Goal: Transaction & Acquisition: Book appointment/travel/reservation

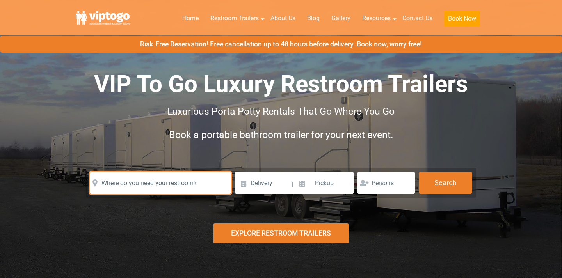
click at [174, 172] on input "text" at bounding box center [160, 183] width 141 height 22
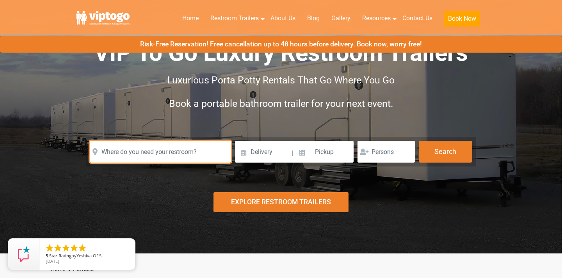
scroll to position [31, 0]
click at [200, 152] on input "text" at bounding box center [160, 152] width 141 height 22
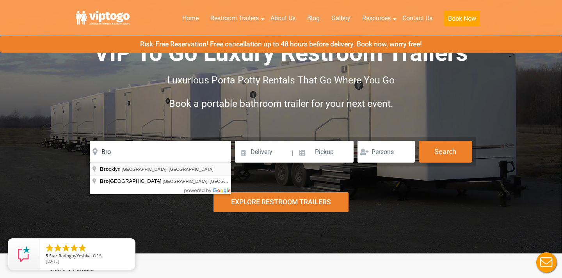
type input "[GEOGRAPHIC_DATA], [GEOGRAPHIC_DATA], [GEOGRAPHIC_DATA]"
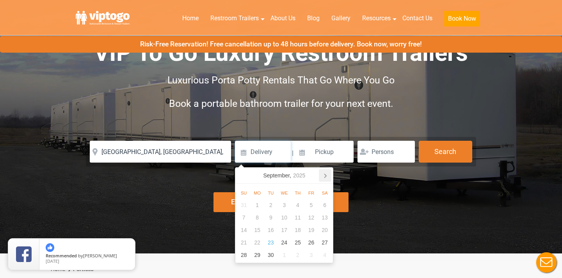
click at [322, 176] on icon at bounding box center [325, 175] width 12 height 12
click at [311, 230] on div "17" at bounding box center [311, 230] width 14 height 12
type input "10/17/2025"
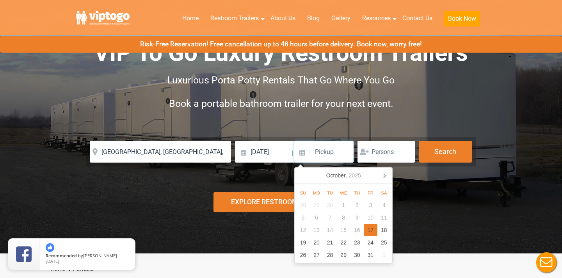
click at [368, 229] on div "17" at bounding box center [370, 230] width 14 height 12
type input "10/17/2025"
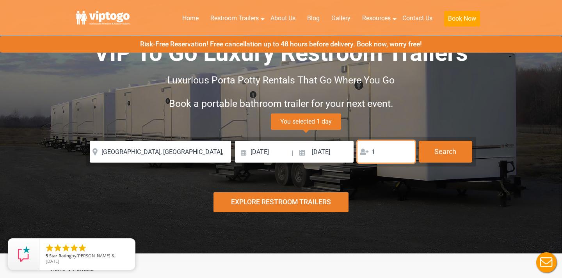
click at [407, 152] on input "1" at bounding box center [385, 152] width 57 height 22
click at [406, 151] on input "2" at bounding box center [385, 152] width 57 height 22
click at [406, 151] on input "3" at bounding box center [385, 152] width 57 height 22
click at [406, 151] on input "4" at bounding box center [385, 152] width 57 height 22
click at [406, 151] on input "5" at bounding box center [385, 152] width 57 height 22
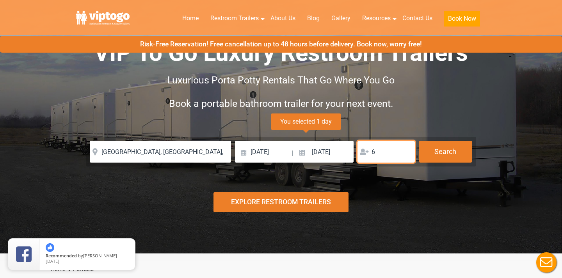
click at [406, 151] on input "6" at bounding box center [385, 152] width 57 height 22
click at [406, 151] on input "7" at bounding box center [385, 152] width 57 height 22
click at [406, 151] on input "8" at bounding box center [385, 152] width 57 height 22
click at [406, 151] on input "9" at bounding box center [385, 152] width 57 height 22
click at [406, 151] on input "10" at bounding box center [385, 152] width 57 height 22
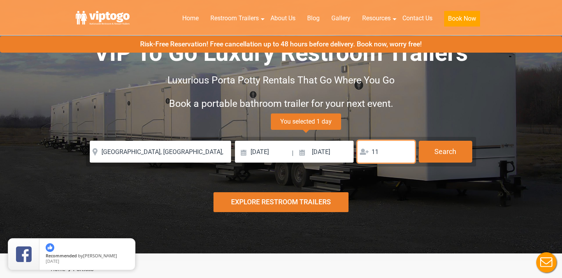
click at [406, 151] on input "11" at bounding box center [385, 152] width 57 height 22
click at [406, 151] on input "12" at bounding box center [385, 152] width 57 height 22
click at [406, 151] on input "13" at bounding box center [385, 152] width 57 height 22
click at [406, 151] on input "14" at bounding box center [385, 152] width 57 height 22
click at [406, 151] on input "15" at bounding box center [385, 152] width 57 height 22
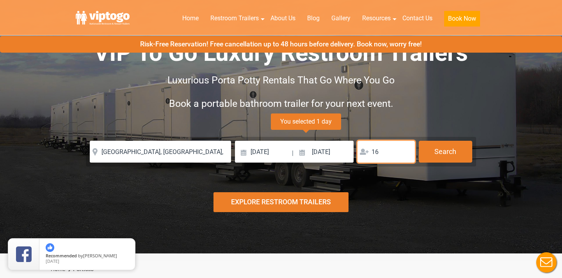
click at [406, 151] on input "16" at bounding box center [385, 152] width 57 height 22
click at [406, 151] on input "17" at bounding box center [385, 152] width 57 height 22
click at [406, 151] on input "18" at bounding box center [385, 152] width 57 height 22
click at [406, 151] on input "19" at bounding box center [385, 152] width 57 height 22
click at [406, 151] on input "20" at bounding box center [385, 152] width 57 height 22
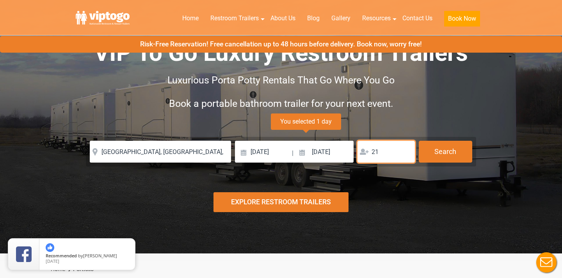
click at [406, 151] on input "21" at bounding box center [385, 152] width 57 height 22
click at [406, 151] on input "22" at bounding box center [385, 152] width 57 height 22
click at [406, 151] on input "23" at bounding box center [385, 152] width 57 height 22
click at [406, 151] on input "24" at bounding box center [385, 152] width 57 height 22
click at [406, 151] on input "25" at bounding box center [385, 152] width 57 height 22
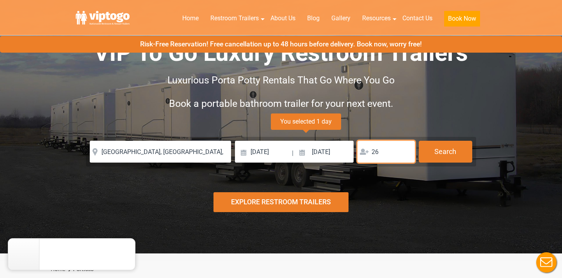
click at [406, 151] on input "26" at bounding box center [385, 152] width 57 height 22
click at [406, 151] on input "27" at bounding box center [385, 152] width 57 height 22
click at [406, 151] on input "28" at bounding box center [385, 152] width 57 height 22
click at [406, 151] on input "29" at bounding box center [385, 152] width 57 height 22
type input "30"
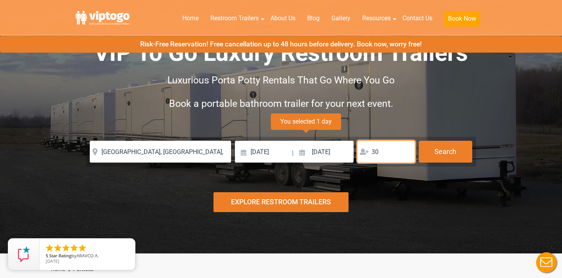
click at [406, 151] on input "30" at bounding box center [385, 152] width 57 height 22
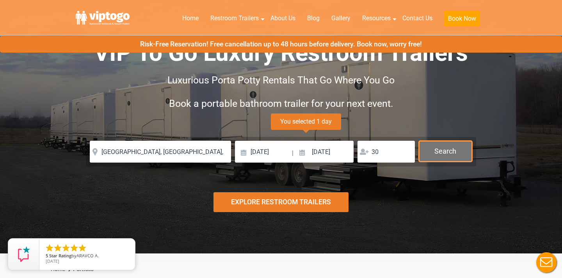
click at [434, 153] on button "Search" at bounding box center [444, 151] width 53 height 21
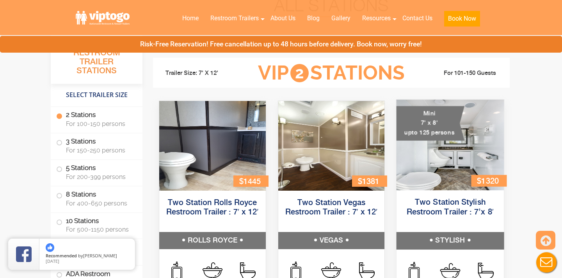
scroll to position [318, 0]
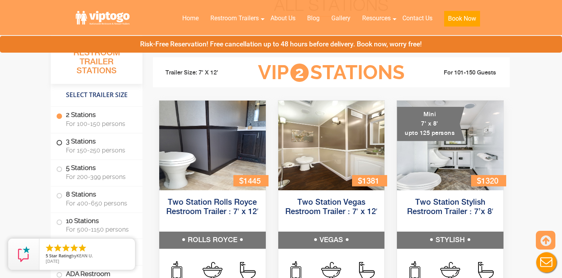
click at [86, 143] on label "3 Stations For 150-250 persons" at bounding box center [96, 145] width 81 height 24
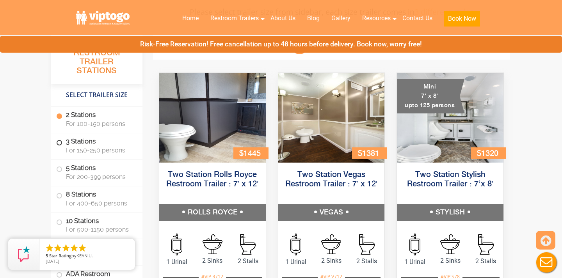
click at [77, 140] on label "3 Stations For 150-250 persons" at bounding box center [96, 145] width 81 height 24
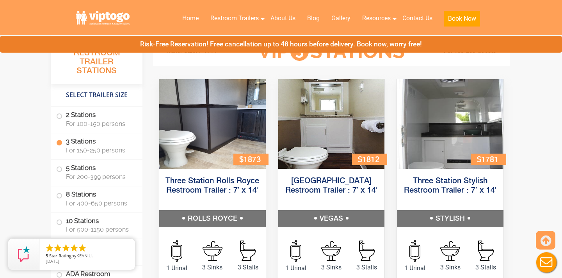
scroll to position [859, 0]
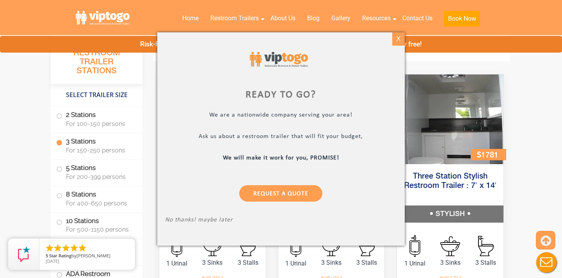
click at [400, 38] on div "X" at bounding box center [398, 38] width 12 height 13
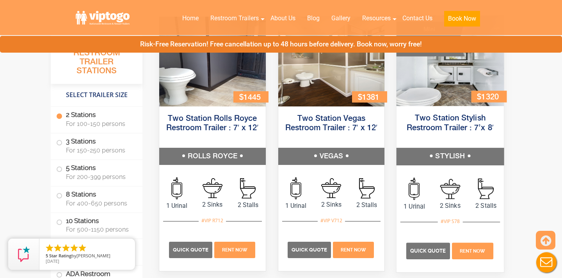
scroll to position [443, 0]
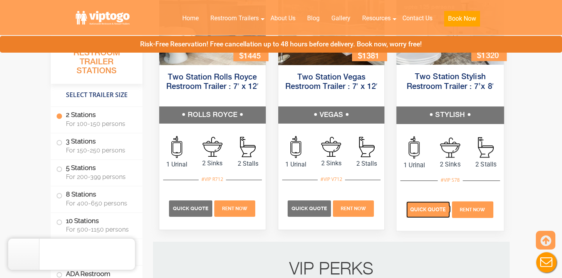
click at [426, 211] on span "Quick Quote" at bounding box center [428, 209] width 36 height 6
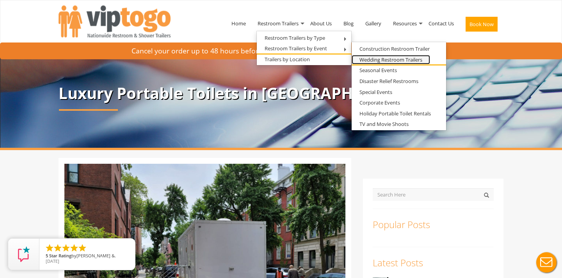
click at [380, 60] on link "Wedding Restroom Trailers" at bounding box center [390, 60] width 78 height 10
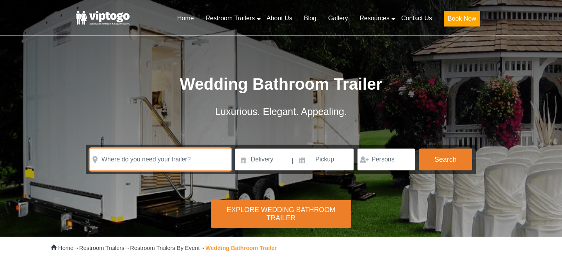
click at [179, 159] on input "text" at bounding box center [160, 160] width 141 height 22
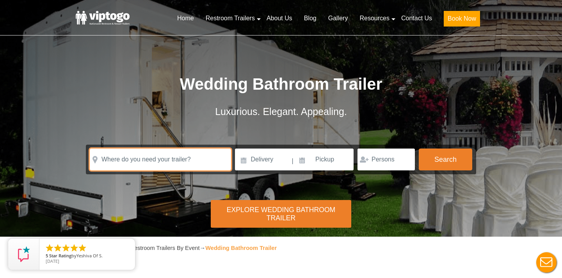
click at [175, 164] on input "text" at bounding box center [160, 160] width 141 height 22
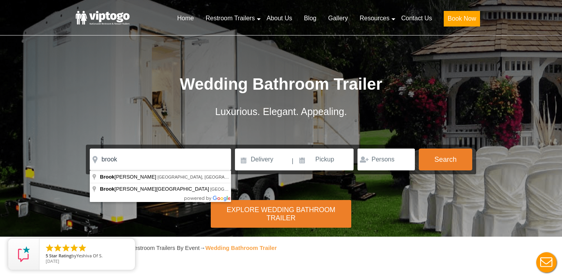
type input "Brooklyn Heights, Brooklyn, NY, USA"
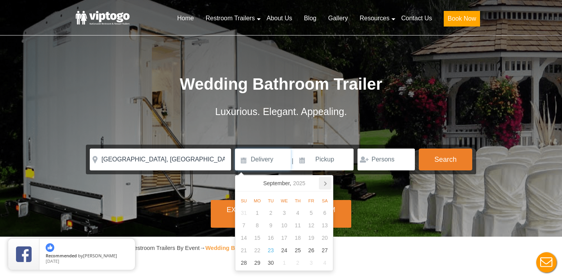
click at [326, 184] on icon at bounding box center [325, 183] width 12 height 12
click at [310, 239] on div "17" at bounding box center [311, 238] width 14 height 12
type input "10/17/2025"
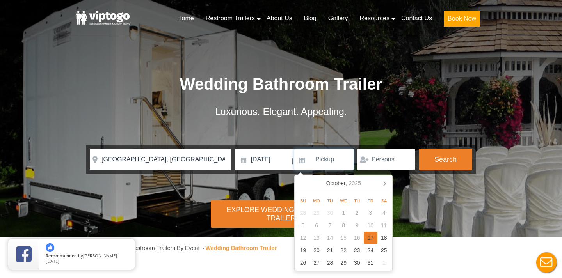
click at [369, 237] on div "17" at bounding box center [370, 238] width 14 height 12
type input "10/17/2025"
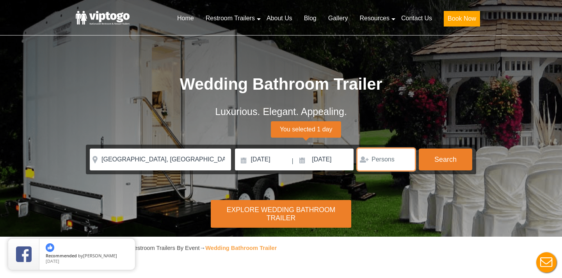
click at [391, 156] on input "number" at bounding box center [385, 160] width 57 height 22
click at [406, 158] on input "1" at bounding box center [385, 160] width 57 height 22
click at [406, 158] on input "2" at bounding box center [385, 160] width 57 height 22
click at [406, 158] on input "3" at bounding box center [385, 160] width 57 height 22
click at [406, 158] on input "4" at bounding box center [385, 160] width 57 height 22
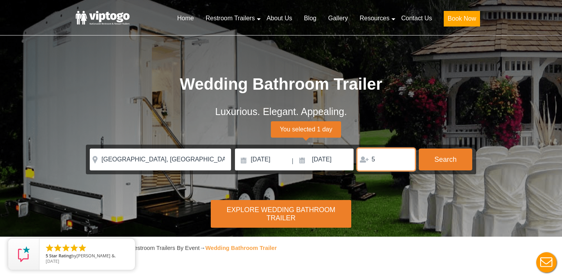
click at [406, 158] on input "5" at bounding box center [385, 160] width 57 height 22
click at [406, 158] on input "6" at bounding box center [385, 160] width 57 height 22
click at [406, 158] on input "7" at bounding box center [385, 160] width 57 height 22
click at [406, 158] on input "8" at bounding box center [385, 160] width 57 height 22
click at [406, 158] on input "9" at bounding box center [385, 160] width 57 height 22
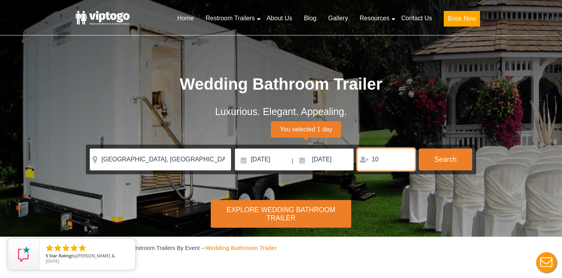
click at [406, 158] on input "10" at bounding box center [385, 160] width 57 height 22
click at [406, 158] on input "11" at bounding box center [385, 160] width 57 height 22
click at [406, 158] on input "12" at bounding box center [385, 160] width 57 height 22
click at [406, 158] on input "13" at bounding box center [385, 160] width 57 height 22
click at [406, 158] on input "14" at bounding box center [385, 160] width 57 height 22
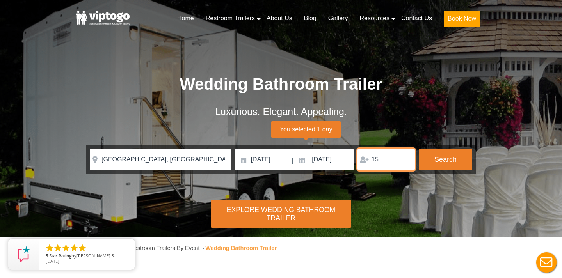
click at [406, 158] on input "15" at bounding box center [385, 160] width 57 height 22
click at [406, 158] on input "16" at bounding box center [385, 160] width 57 height 22
click at [406, 158] on input "17" at bounding box center [385, 160] width 57 height 22
click at [406, 158] on input "18" at bounding box center [385, 160] width 57 height 22
click at [406, 158] on input "19" at bounding box center [385, 160] width 57 height 22
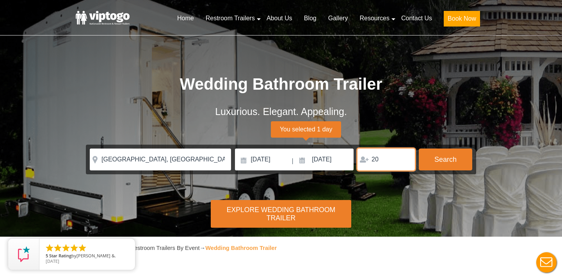
click at [406, 158] on input "20" at bounding box center [385, 160] width 57 height 22
click at [406, 158] on input "21" at bounding box center [385, 160] width 57 height 22
click at [406, 158] on input "22" at bounding box center [385, 160] width 57 height 22
click at [406, 158] on input "23" at bounding box center [385, 160] width 57 height 22
click at [406, 158] on input "24" at bounding box center [385, 160] width 57 height 22
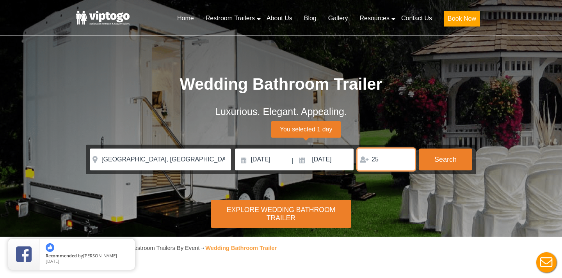
type input "25"
click at [406, 158] on input "25" at bounding box center [385, 160] width 57 height 22
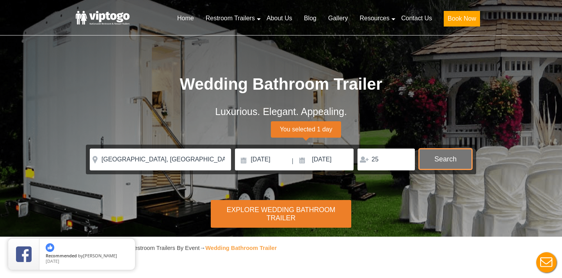
click at [435, 161] on button "Search" at bounding box center [444, 159] width 53 height 21
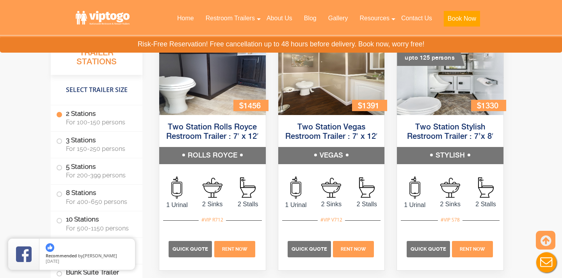
scroll to position [820, 0]
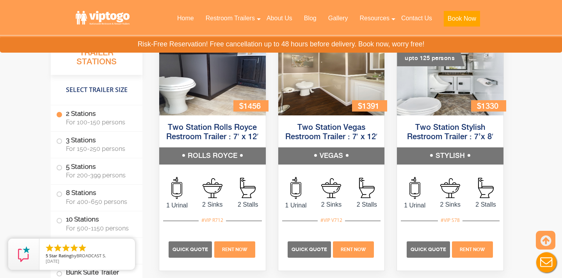
click at [231, 154] on h5 "ROLLS ROYCE" at bounding box center [212, 155] width 106 height 17
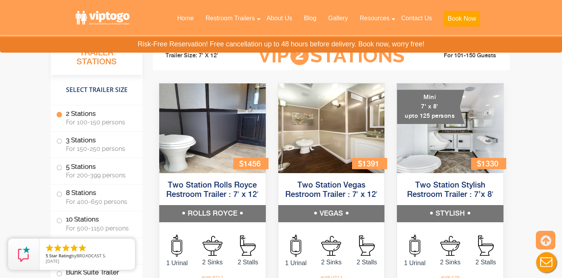
scroll to position [765, 0]
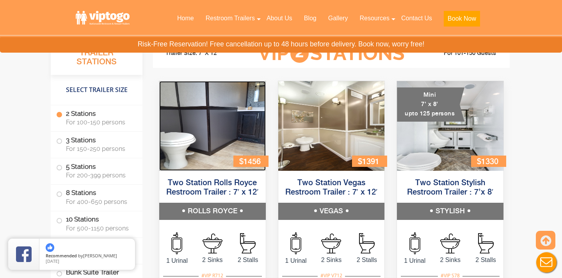
click at [248, 149] on img at bounding box center [212, 126] width 106 height 90
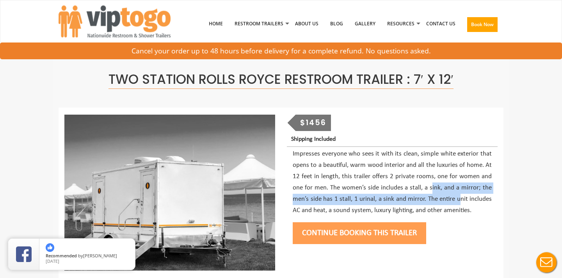
drag, startPoint x: 431, startPoint y: 188, endPoint x: 461, endPoint y: 203, distance: 32.8
click at [461, 203] on p "Impresses everyone who sees it with its clean, simple white exterior that opens…" at bounding box center [391, 182] width 199 height 67
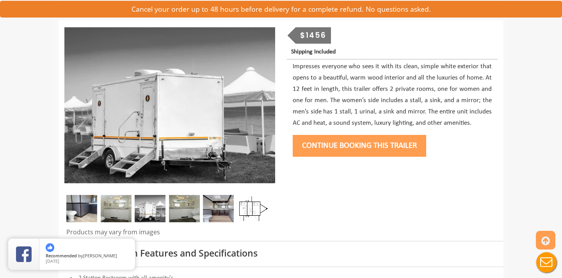
scroll to position [73, 0]
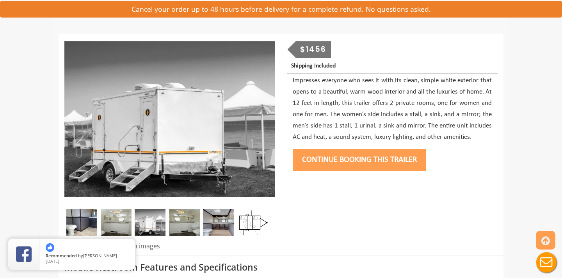
click at [118, 219] on img at bounding box center [116, 222] width 31 height 27
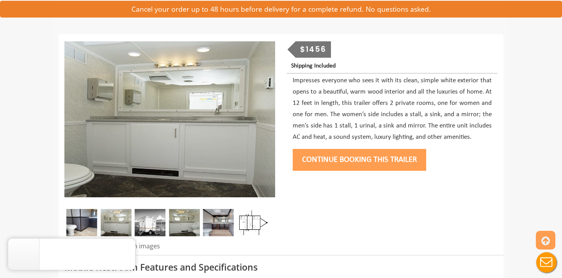
click at [142, 223] on img at bounding box center [150, 222] width 31 height 27
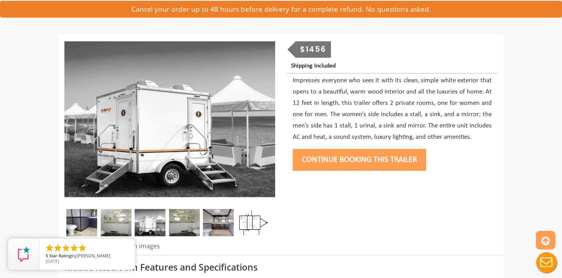
click at [160, 224] on img at bounding box center [150, 222] width 31 height 27
click at [194, 221] on img at bounding box center [184, 222] width 31 height 27
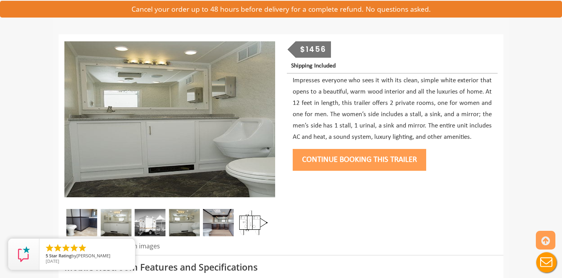
click at [219, 219] on img at bounding box center [218, 222] width 31 height 27
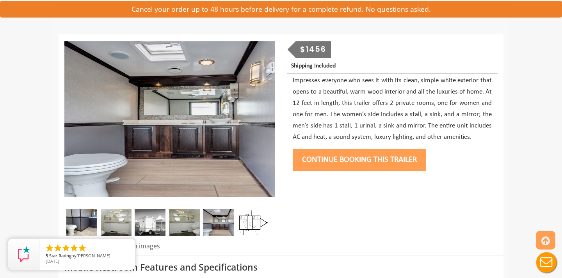
click at [371, 158] on button "Continue Booking this trailer" at bounding box center [358, 160] width 133 height 22
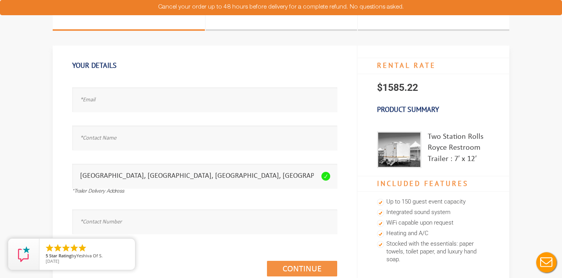
scroll to position [33, 0]
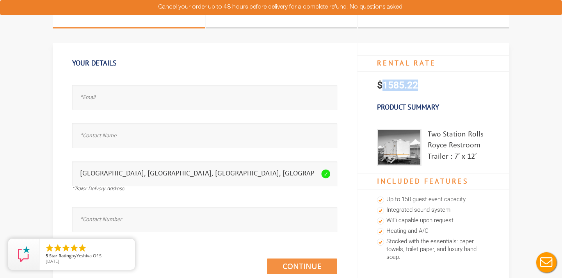
drag, startPoint x: 424, startPoint y: 85, endPoint x: 381, endPoint y: 86, distance: 42.9
click at [381, 86] on p "$1585.22" at bounding box center [433, 85] width 152 height 27
copy p "1585.22"
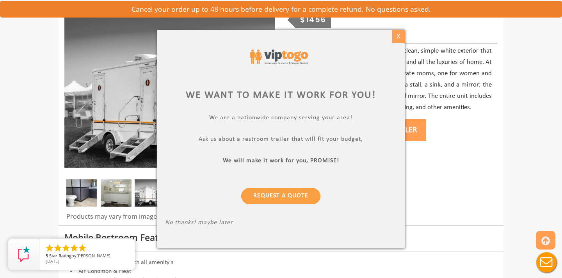
click at [396, 36] on div "X" at bounding box center [398, 36] width 12 height 13
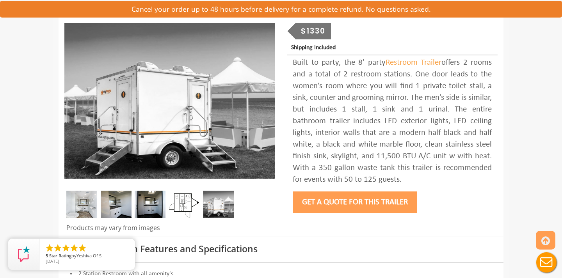
scroll to position [46, 0]
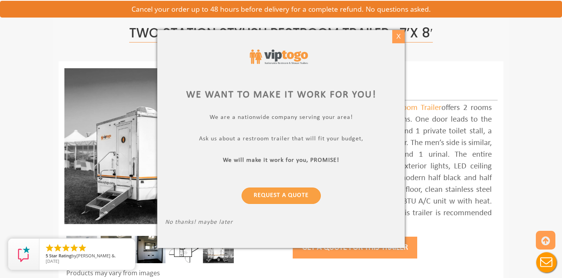
click at [396, 35] on div "X" at bounding box center [398, 36] width 12 height 13
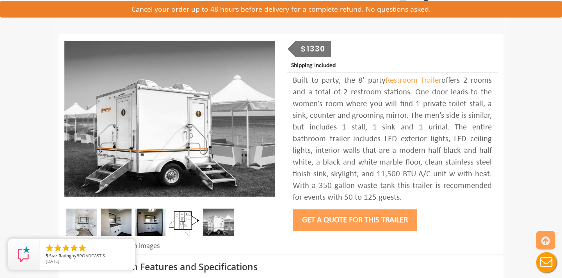
scroll to position [83, 0]
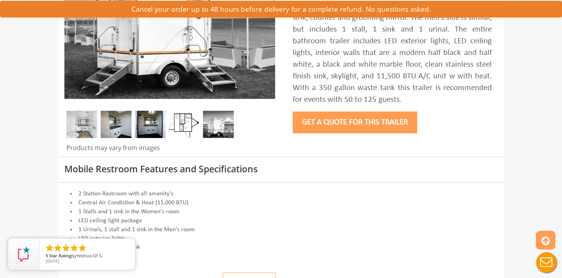
scroll to position [193, 0]
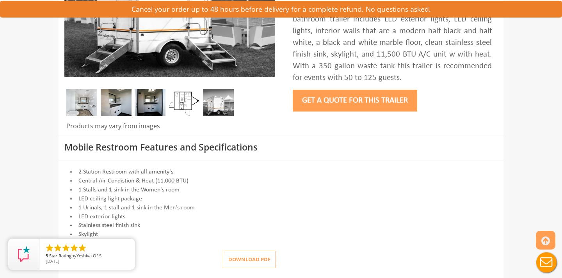
click at [385, 109] on button "Get a Quote for this Trailer" at bounding box center [354, 101] width 124 height 22
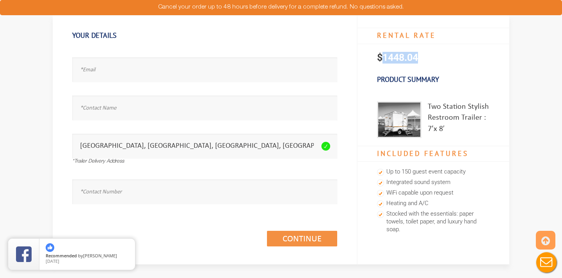
drag, startPoint x: 427, startPoint y: 60, endPoint x: 381, endPoint y: 60, distance: 46.0
click at [381, 60] on p "$1448.04" at bounding box center [433, 57] width 152 height 27
copy p "1448.04"
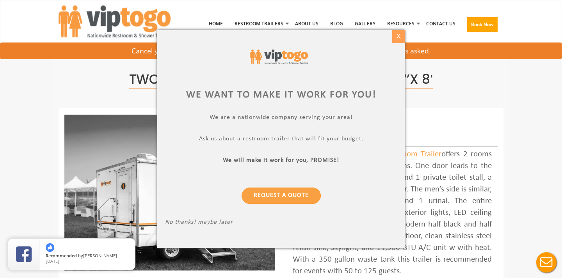
click at [400, 39] on div "X" at bounding box center [398, 36] width 12 height 13
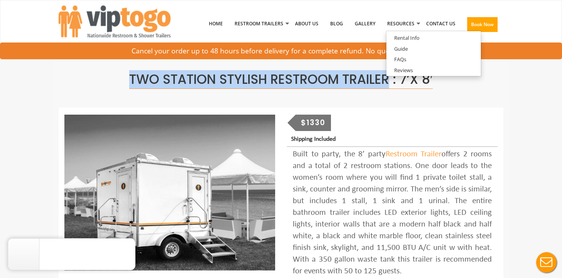
drag, startPoint x: 119, startPoint y: 77, endPoint x: 392, endPoint y: 83, distance: 273.0
click at [392, 83] on h1 "Two Station Stylish Restroom Trailer : 7’x 8′" at bounding box center [280, 80] width 433 height 14
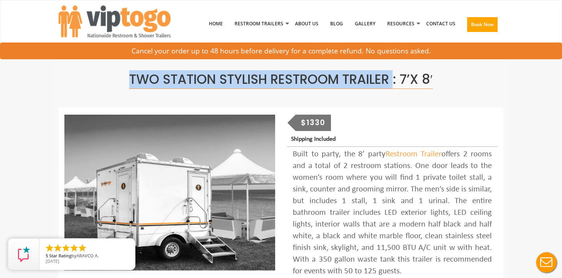
copy span "Two Station Stylish Restroom Trailer"
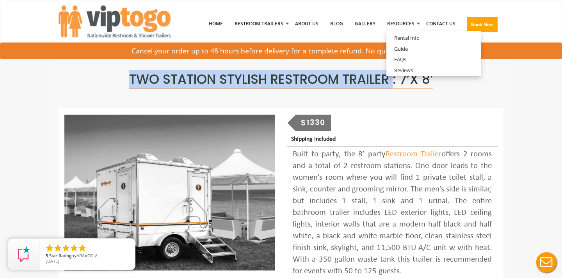
drag, startPoint x: 392, startPoint y: 81, endPoint x: 111, endPoint y: 76, distance: 281.6
click at [108, 76] on h1 "Two Station Stylish Restroom Trailer : 7’x 8′" at bounding box center [280, 80] width 433 height 14
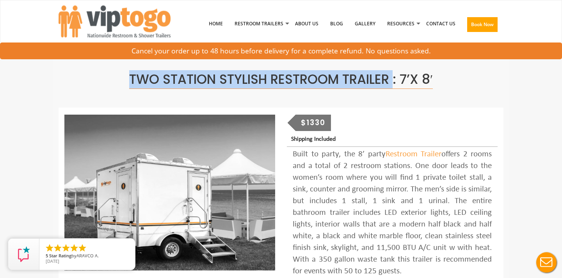
copy span "Two Station Stylish Restroom Trailer"
drag, startPoint x: 129, startPoint y: 76, endPoint x: 393, endPoint y: 77, distance: 263.6
click at [393, 77] on span "Two Station Stylish Restroom Trailer : 7’x 8′" at bounding box center [280, 79] width 303 height 19
copy span "Two Station Stylish Restroom Trailer"
drag, startPoint x: 393, startPoint y: 77, endPoint x: 135, endPoint y: 70, distance: 257.5
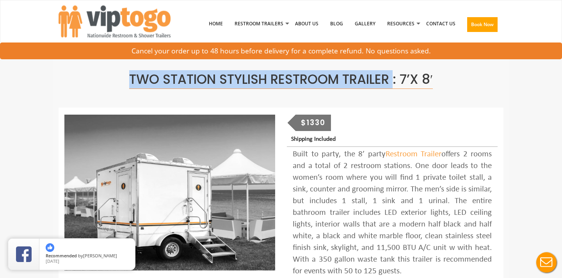
click at [135, 70] on span "Two Station Stylish Restroom Trailer : 7’x 8′" at bounding box center [280, 79] width 303 height 19
copy span "Two Station Stylish Restroom Trailer"
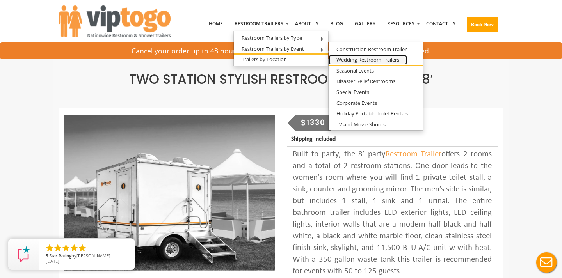
click at [366, 64] on link "Wedding Restroom Trailers" at bounding box center [367, 60] width 78 height 10
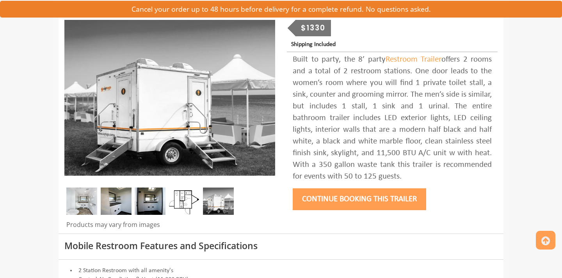
scroll to position [95, 0]
click at [112, 207] on img at bounding box center [116, 201] width 31 height 27
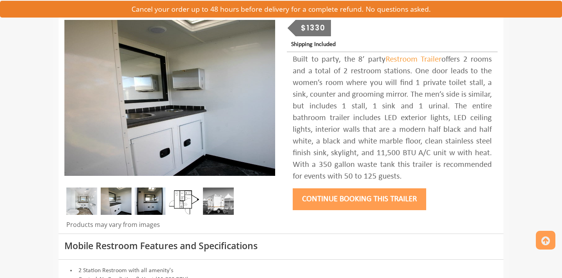
click at [153, 205] on img at bounding box center [150, 201] width 31 height 27
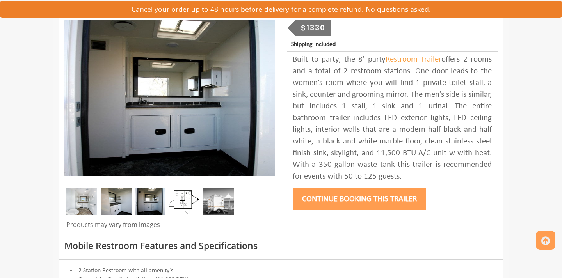
scroll to position [0, 0]
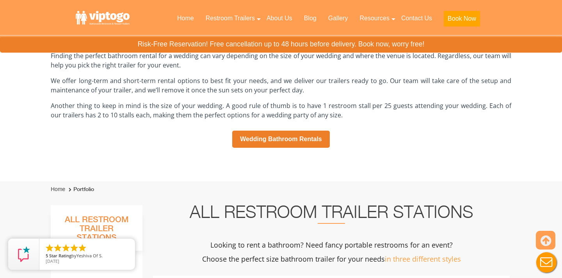
scroll to position [575, 0]
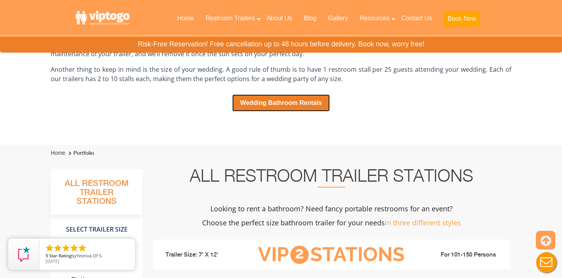
click at [282, 102] on link "Wedding Bathroom Rentals" at bounding box center [280, 102] width 97 height 17
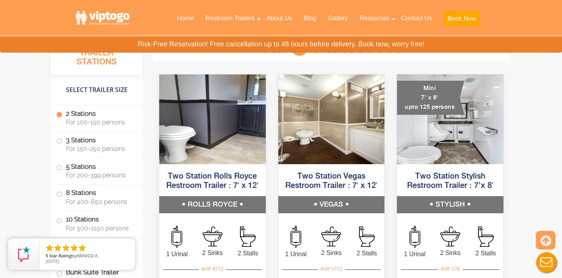
scroll to position [784, 0]
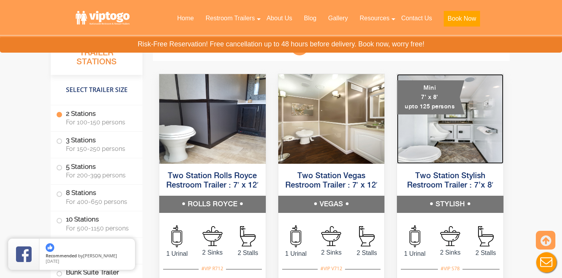
click at [455, 138] on img at bounding box center [450, 119] width 106 height 90
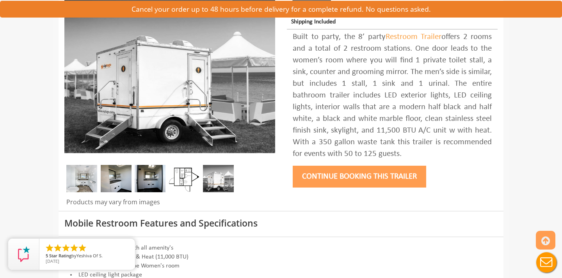
scroll to position [118, 0]
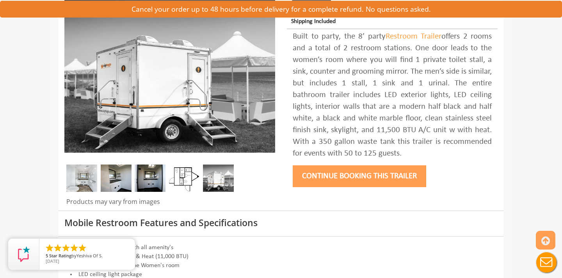
click at [149, 186] on img at bounding box center [150, 178] width 31 height 27
